Goal: Navigation & Orientation: Find specific page/section

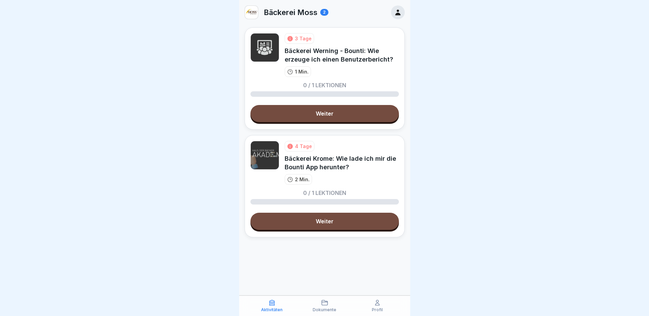
click at [321, 301] on div "Dokumente" at bounding box center [324, 305] width 49 height 13
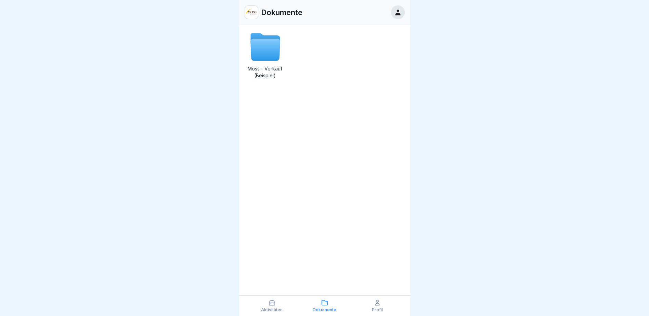
click at [377, 305] on icon at bounding box center [377, 302] width 7 height 7
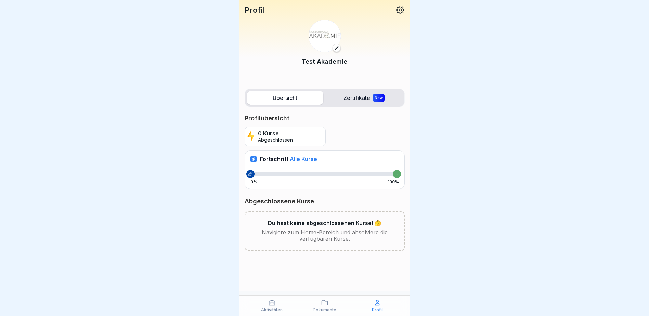
click at [279, 315] on div "Aktivitäten Dokumente Profil" at bounding box center [324, 306] width 171 height 21
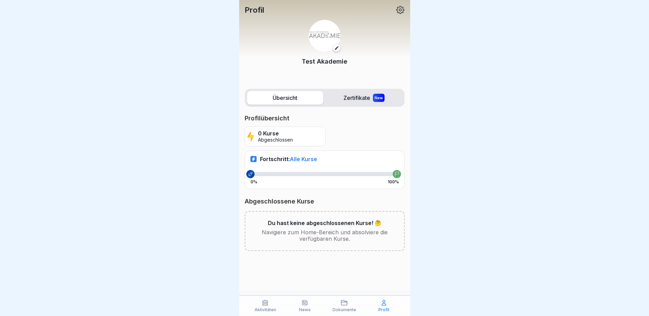
click at [299, 312] on p "News" at bounding box center [305, 310] width 12 height 5
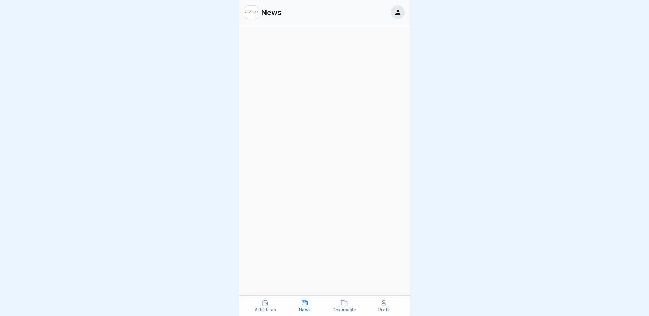
click at [271, 308] on p "Aktivitäten" at bounding box center [266, 310] width 22 height 5
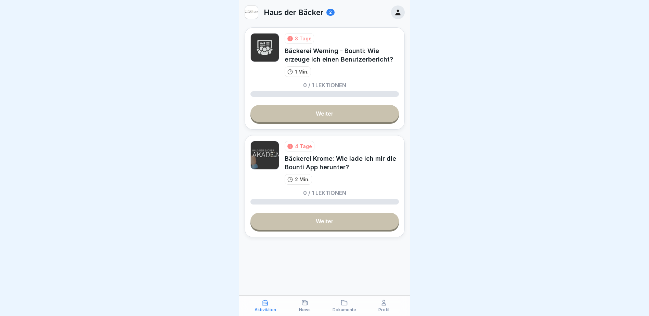
click at [288, 308] on div "News" at bounding box center [305, 305] width 36 height 13
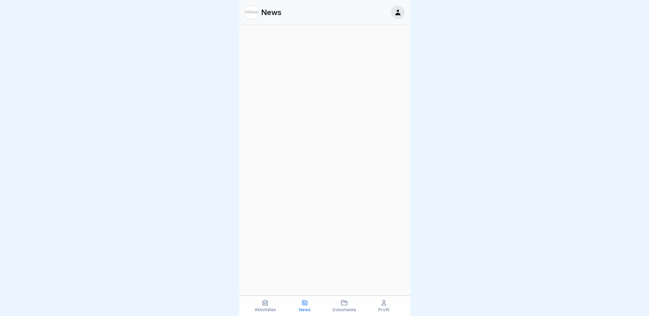
click at [251, 302] on div "Aktivitäten" at bounding box center [265, 305] width 36 height 13
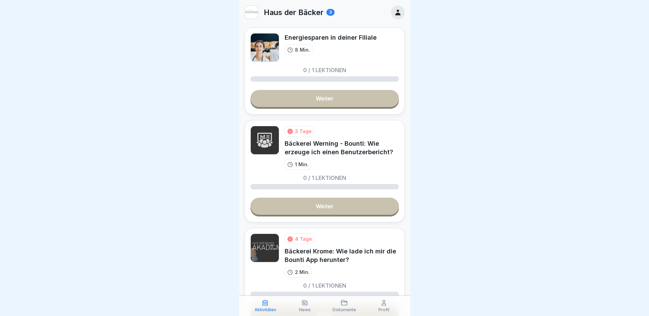
click at [311, 307] on div "News" at bounding box center [305, 305] width 36 height 13
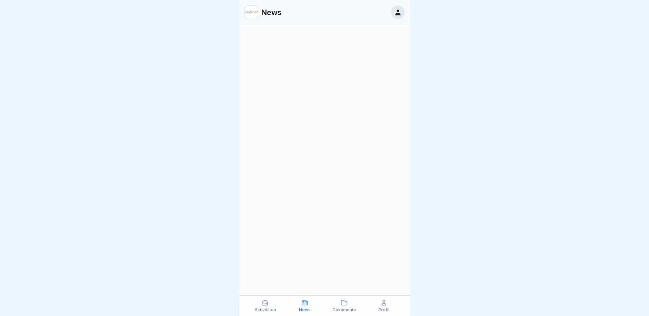
click at [263, 311] on p "Aktivitäten" at bounding box center [266, 310] width 22 height 5
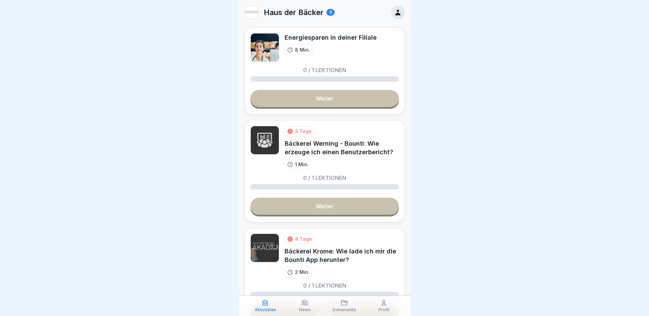
click at [304, 309] on p "News" at bounding box center [305, 310] width 12 height 5
